Goal: Transaction & Acquisition: Purchase product/service

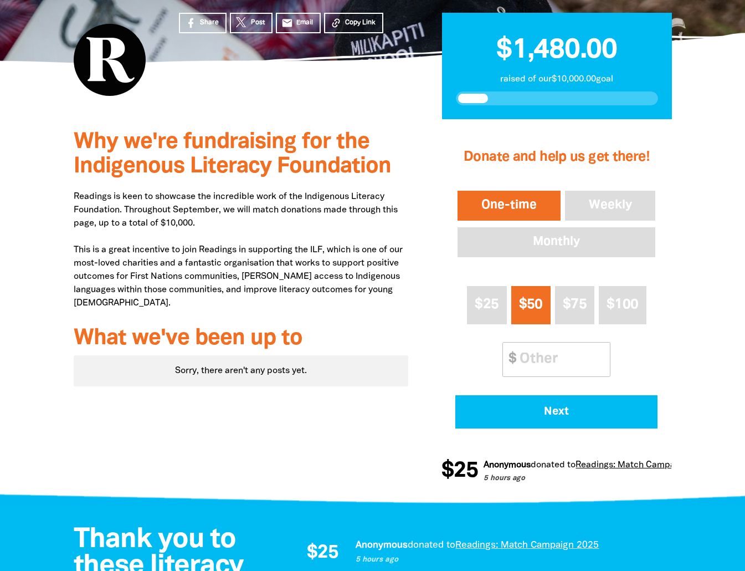
scroll to position [278, 0]
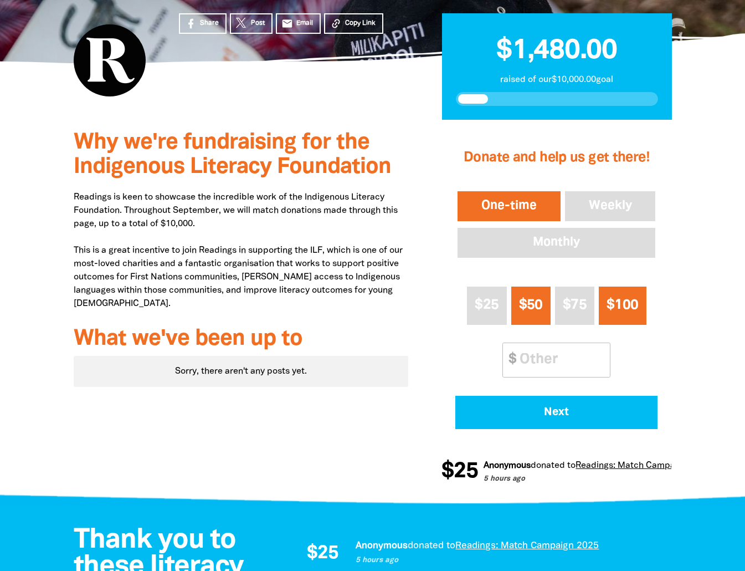
click at [629, 306] on span "$100" at bounding box center [623, 305] width 32 height 13
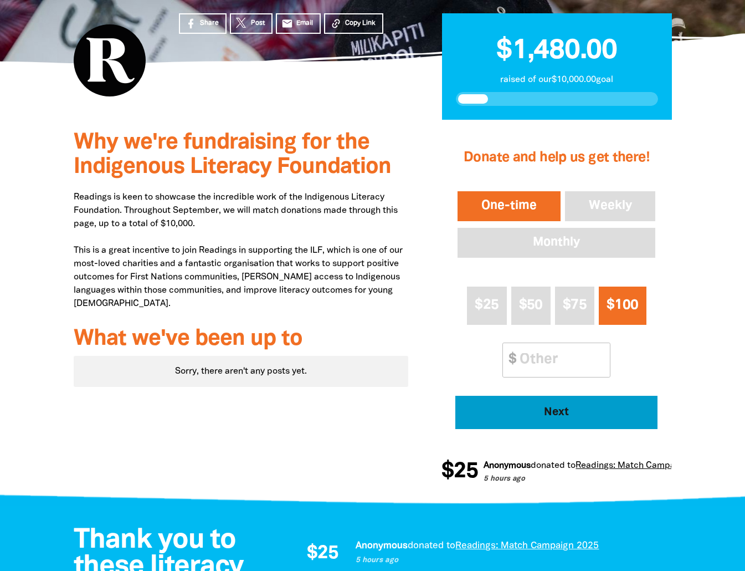
click at [563, 412] on span "Next" at bounding box center [557, 412] width 172 height 11
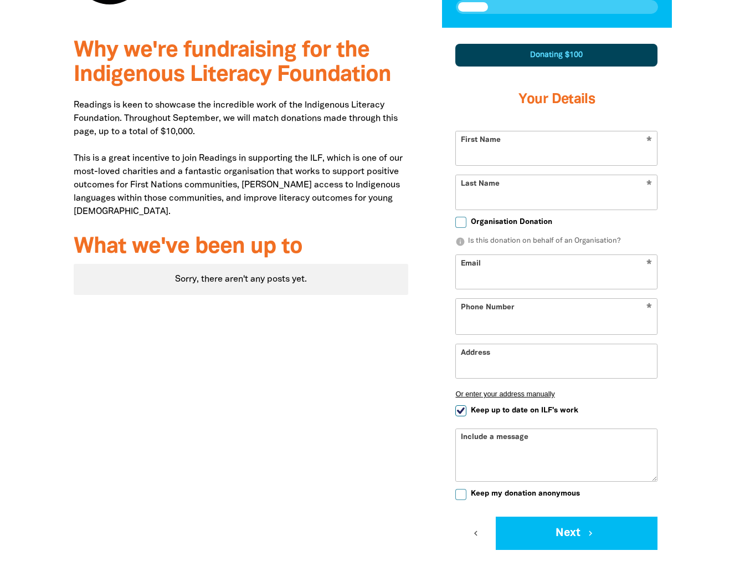
scroll to position [381, 0]
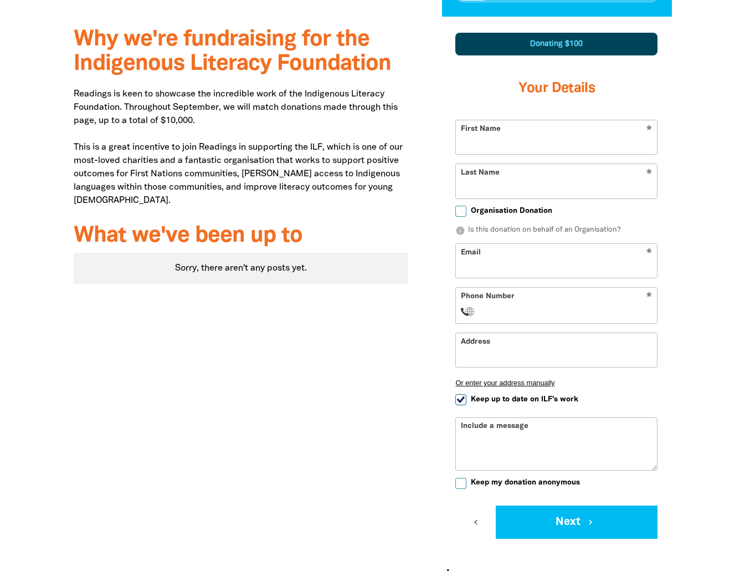
click at [591, 149] on input "First Name" at bounding box center [556, 137] width 201 height 34
type input "Catherina"
click at [566, 183] on input "Last Name" at bounding box center [556, 181] width 201 height 34
type input "Toh"
click at [543, 268] on input "Email" at bounding box center [556, 261] width 201 height 34
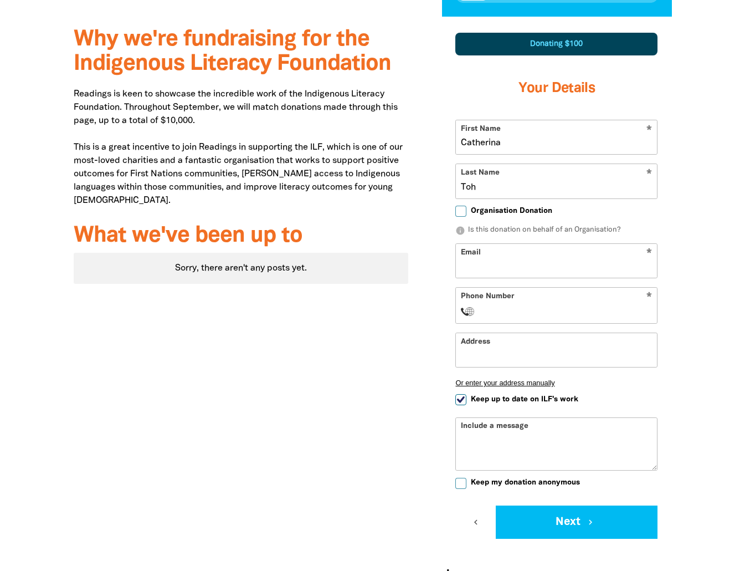
type input "[EMAIL_ADDRESS][DOMAIN_NAME]"
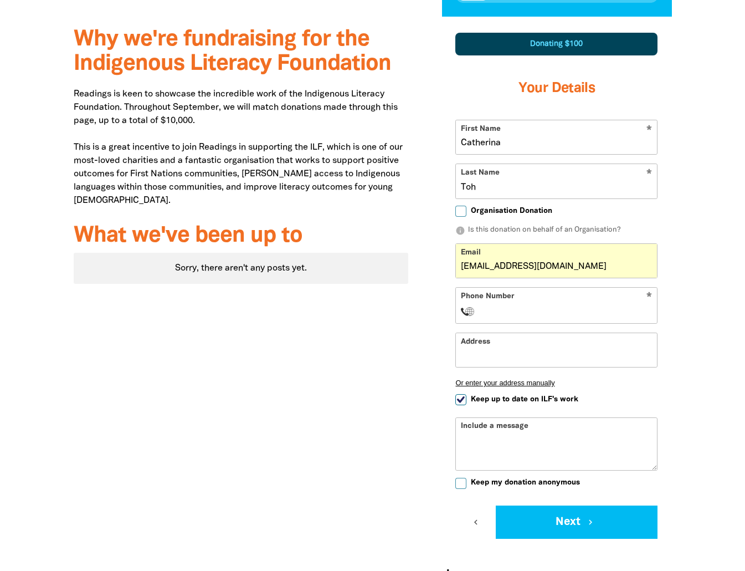
click at [536, 309] on input "Phone Number" at bounding box center [568, 311] width 170 height 13
type input "+0"
type input "[PHONE_NUMBER]"
select select "AU"
type input "[PHONE_NUMBER]"
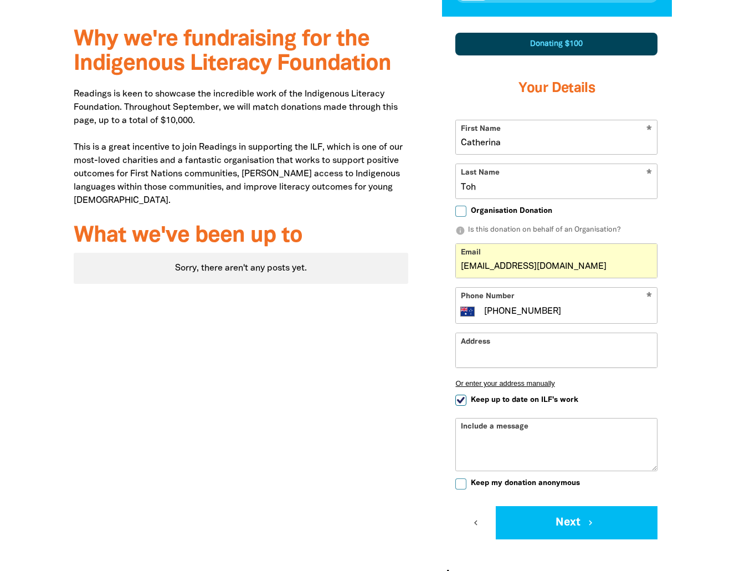
click at [543, 353] on input "Address" at bounding box center [556, 350] width 201 height 34
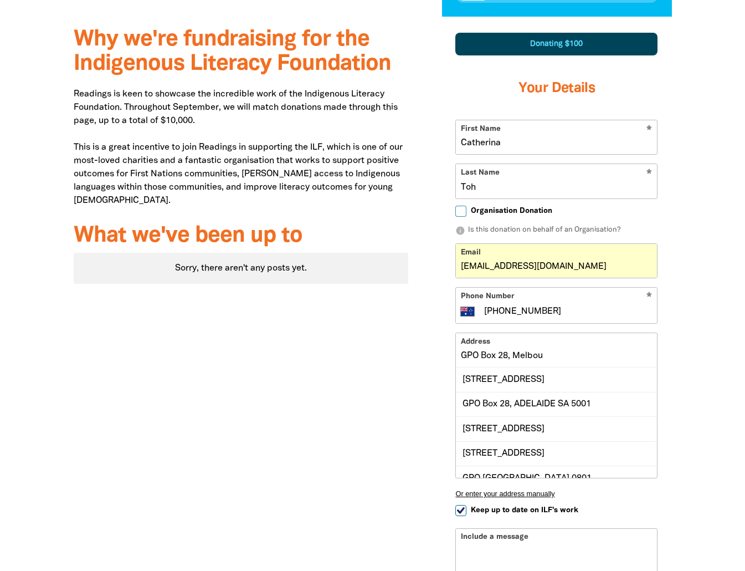
click at [545, 376] on div "[STREET_ADDRESS]" at bounding box center [556, 379] width 201 height 24
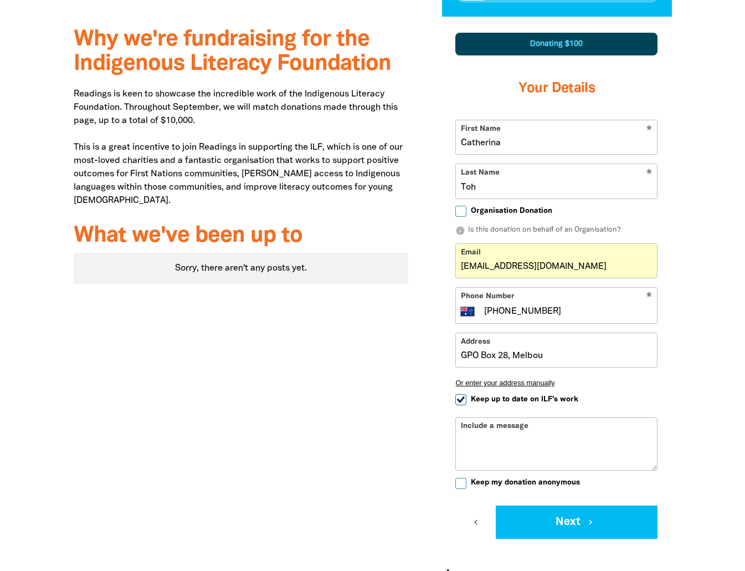
type input "[STREET_ADDRESS]"
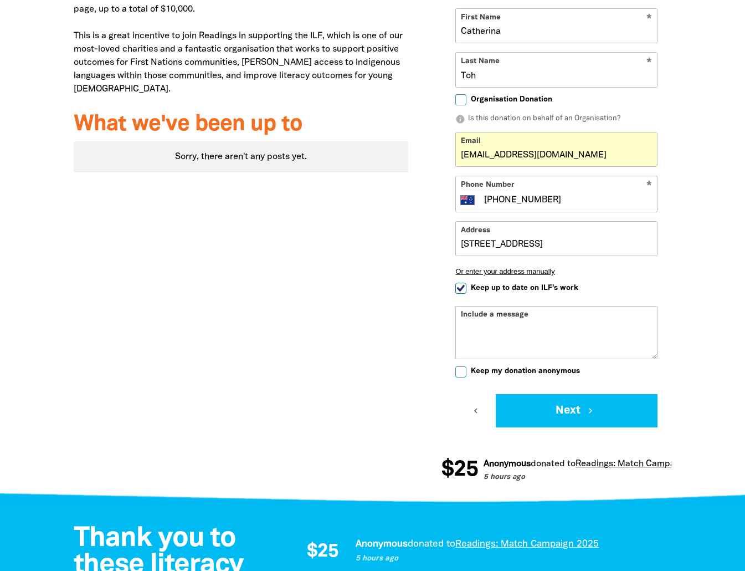
scroll to position [495, 0]
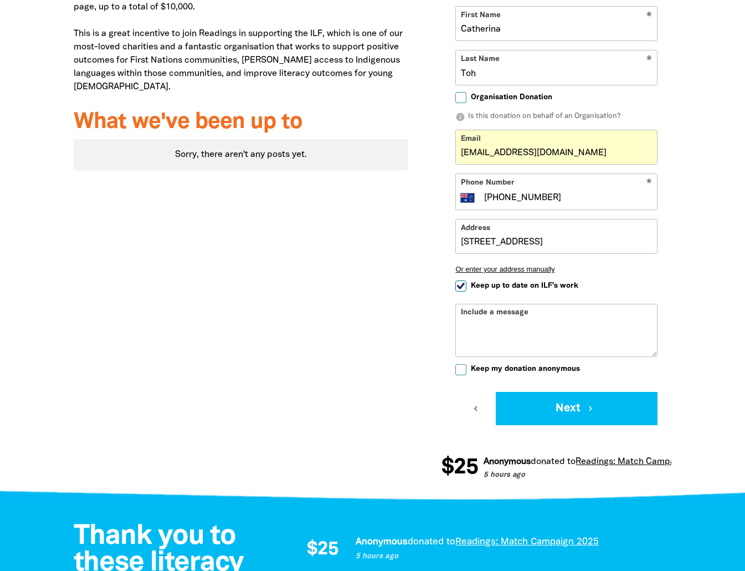
click at [539, 321] on textarea "Include a message" at bounding box center [556, 338] width 201 height 35
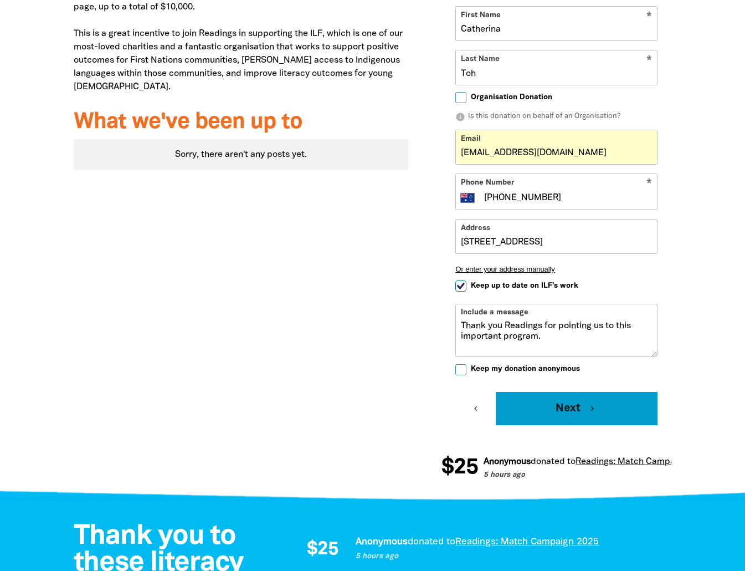
type textarea "Thank you Readings for pointing us to this important program."
click at [577, 405] on button "Next chevron_right" at bounding box center [577, 408] width 162 height 33
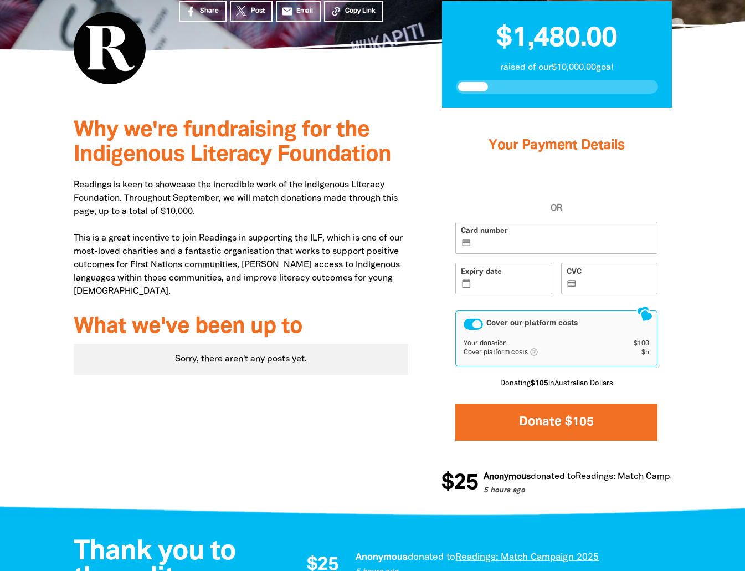
scroll to position [287, 0]
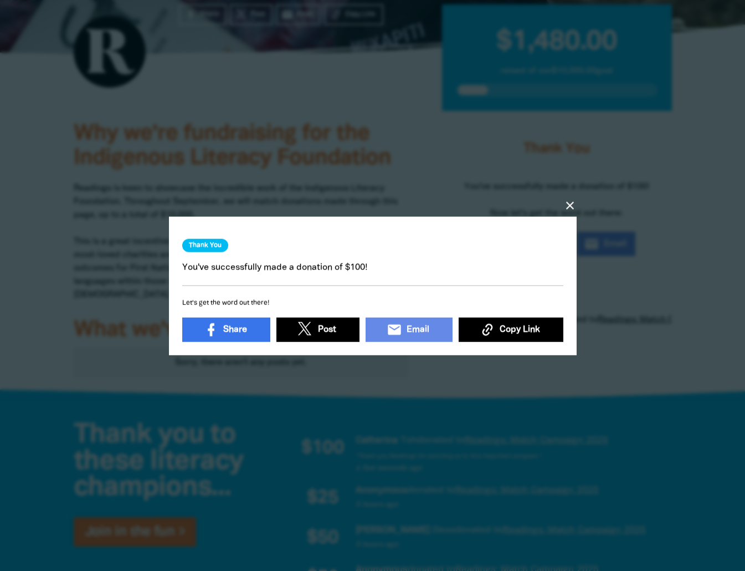
click at [571, 202] on icon "close" at bounding box center [569, 204] width 13 height 13
